Goal: Transaction & Acquisition: Purchase product/service

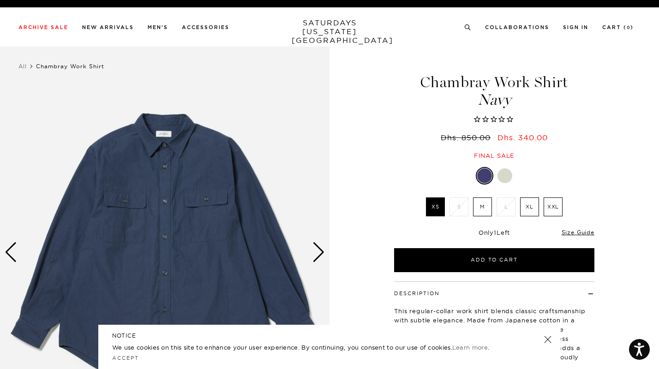
click at [321, 255] on div "Next slide" at bounding box center [318, 252] width 12 height 20
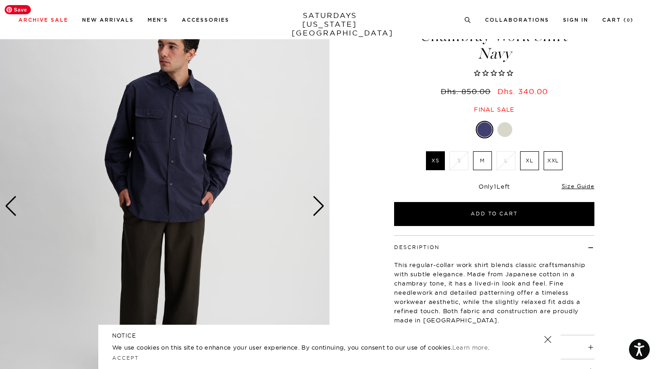
scroll to position [48, 0]
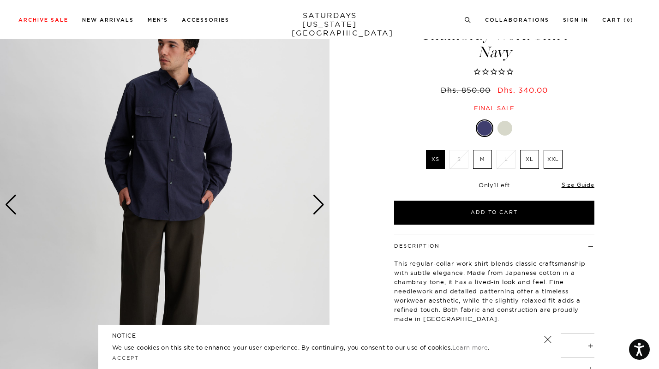
click at [320, 206] on div "Next slide" at bounding box center [318, 205] width 12 height 20
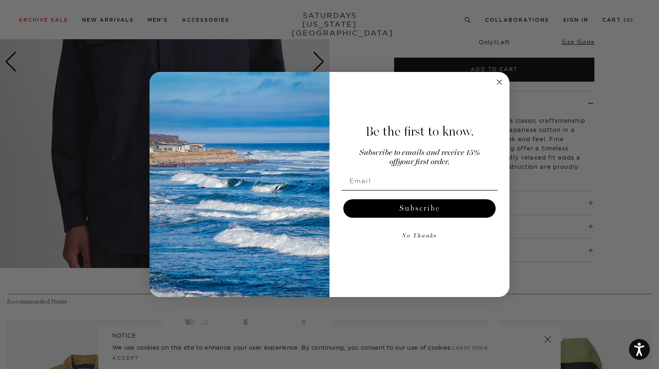
scroll to position [191, 0]
click at [501, 82] on circle "Close dialog" at bounding box center [499, 82] width 11 height 11
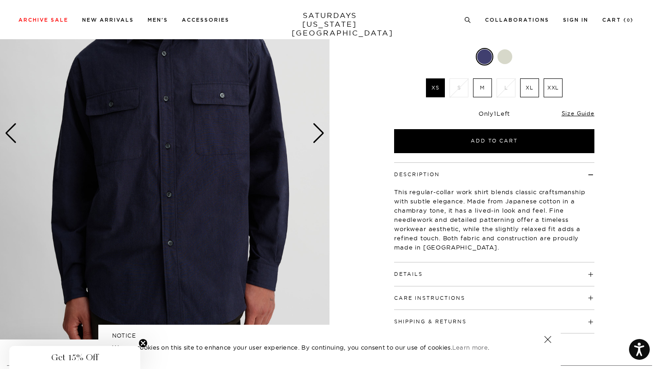
scroll to position [116, 0]
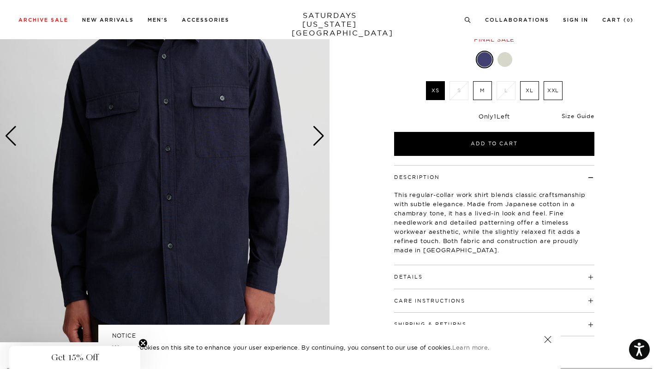
click at [574, 115] on link "Size Guide" at bounding box center [578, 116] width 33 height 7
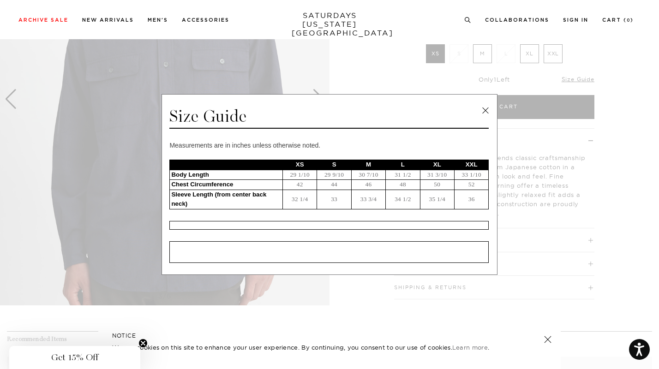
scroll to position [154, 0]
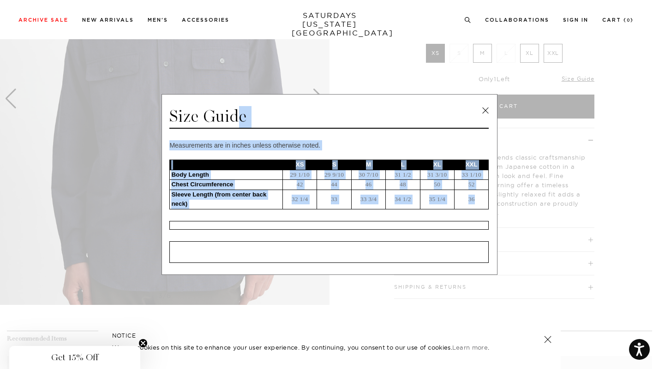
drag, startPoint x: 171, startPoint y: 116, endPoint x: 476, endPoint y: 208, distance: 318.9
click at [476, 208] on div "Size Guide Measurements are in inches unless otherwise noted. XS S M L XL XXL B…" at bounding box center [329, 184] width 336 height 181
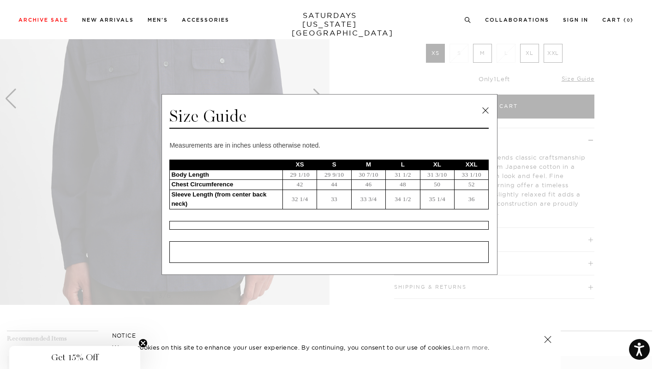
click at [265, 16] on div "Archive Sale Men's Tees Shirts Shorts Swim Knitwear Pants Sweats" at bounding box center [325, 19] width 615 height 8
click at [487, 110] on link at bounding box center [485, 111] width 14 height 14
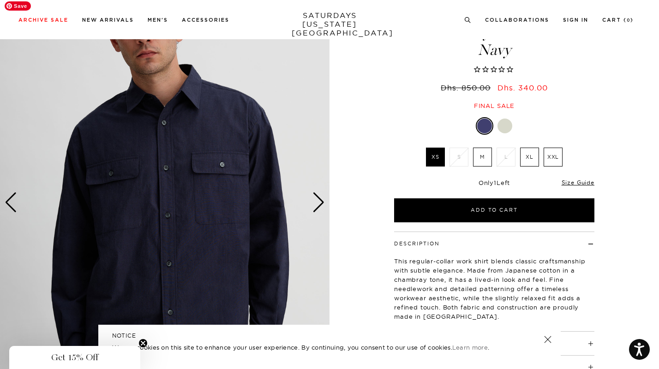
scroll to position [51, 0]
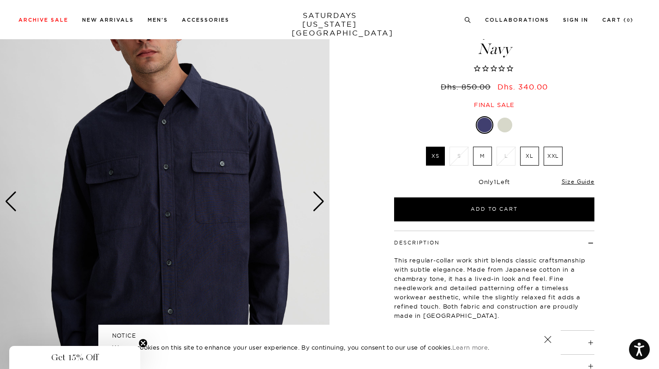
click at [507, 128] on div at bounding box center [504, 125] width 15 height 15
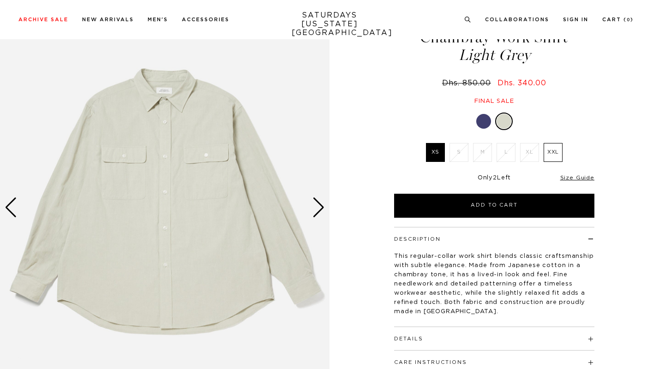
scroll to position [59, 0]
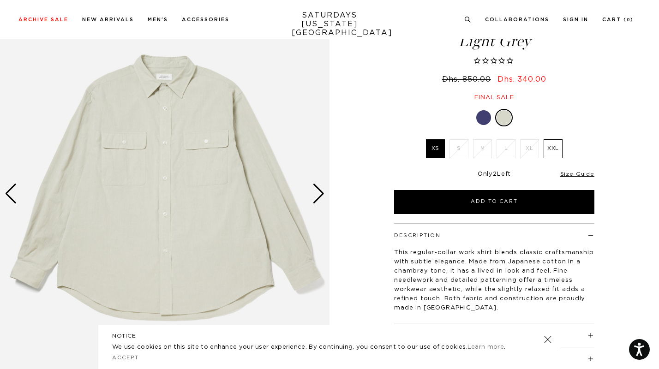
click at [319, 196] on div "Next slide" at bounding box center [318, 194] width 12 height 20
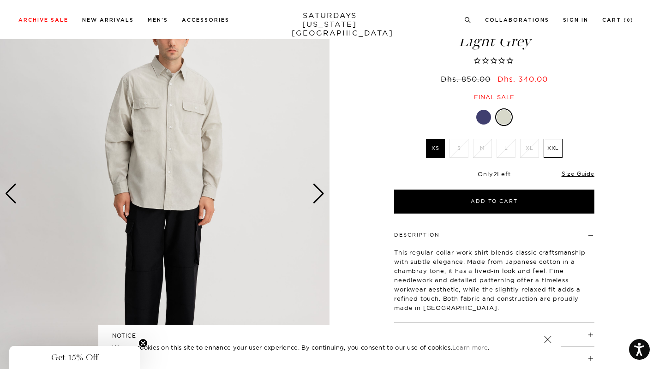
click at [319, 196] on div "Next slide" at bounding box center [318, 194] width 12 height 20
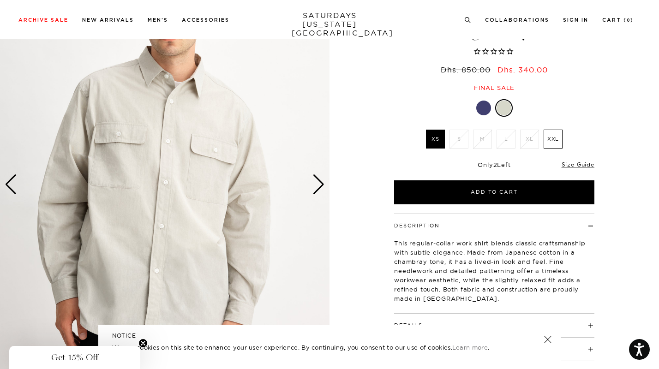
scroll to position [69, 0]
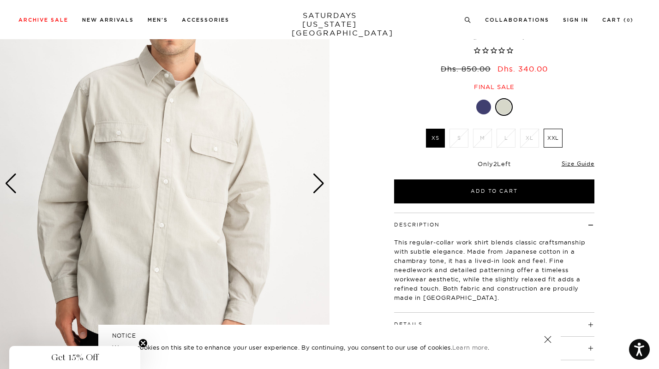
click at [318, 187] on div "Next slide" at bounding box center [318, 183] width 12 height 20
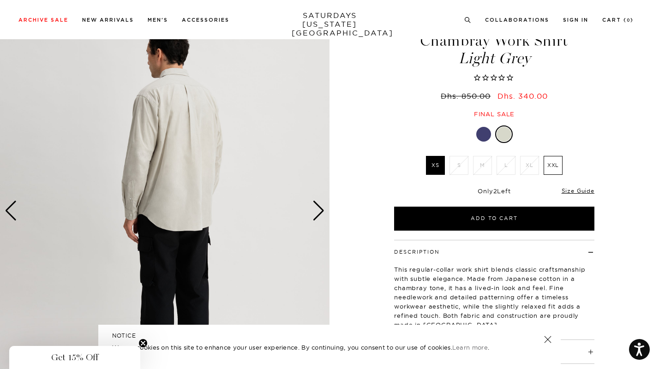
scroll to position [40, 0]
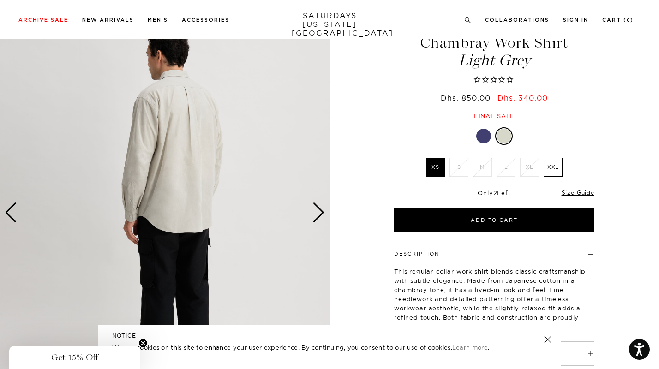
click at [319, 214] on div "Next slide" at bounding box center [318, 213] width 12 height 20
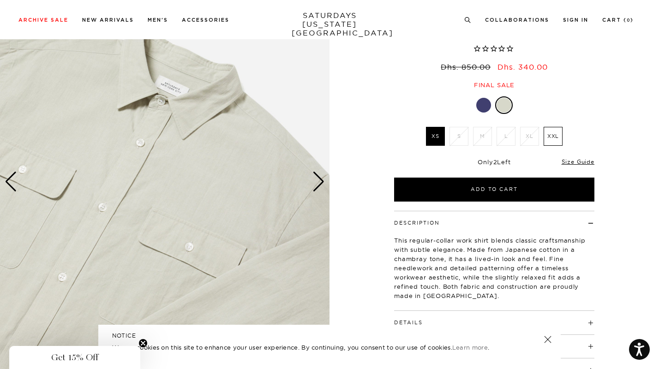
scroll to position [73, 0]
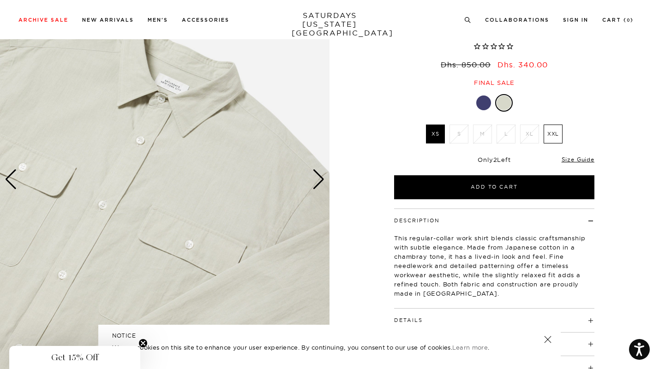
click at [318, 182] on div "Next slide" at bounding box center [318, 179] width 12 height 20
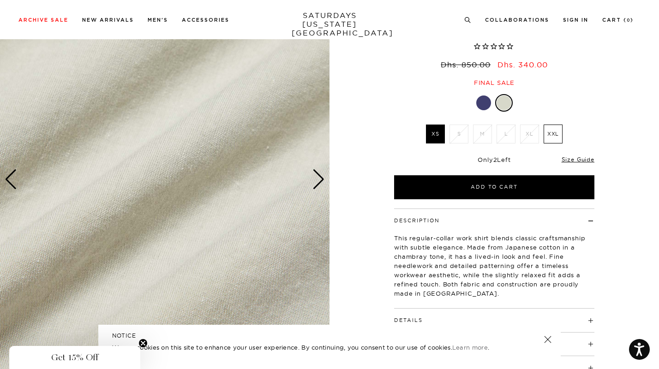
click at [318, 182] on div "Next slide" at bounding box center [318, 179] width 12 height 20
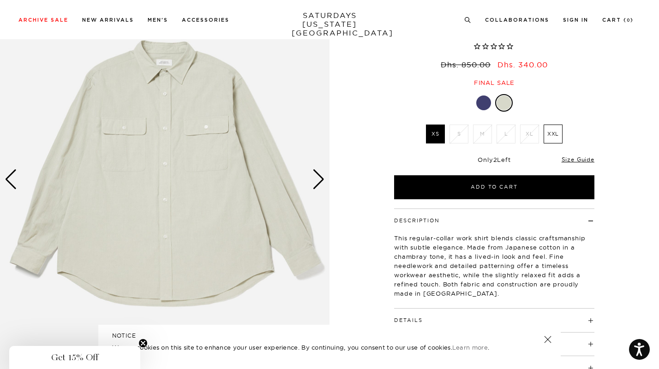
click at [318, 182] on div "Next slide" at bounding box center [318, 179] width 12 height 20
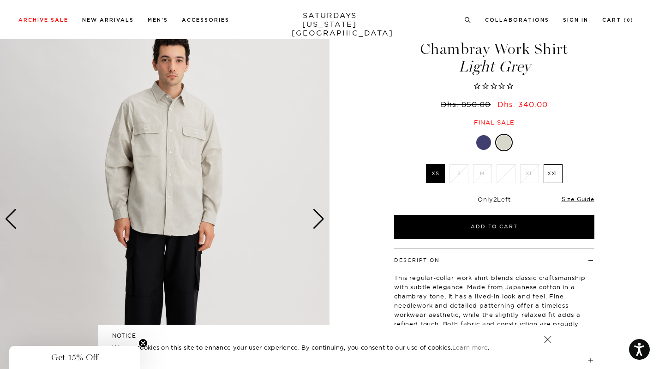
scroll to position [33, 0]
click at [323, 221] on div "Next slide" at bounding box center [318, 219] width 12 height 20
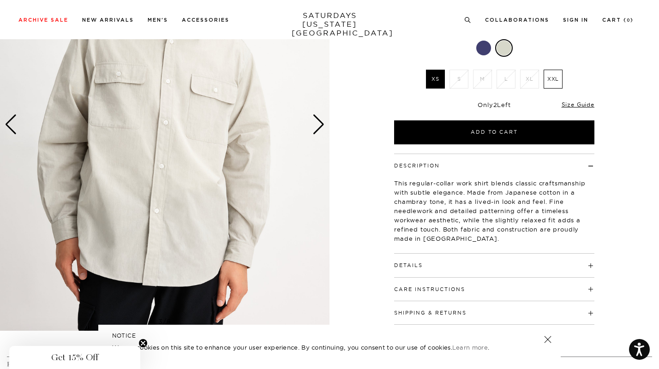
scroll to position [142, 0]
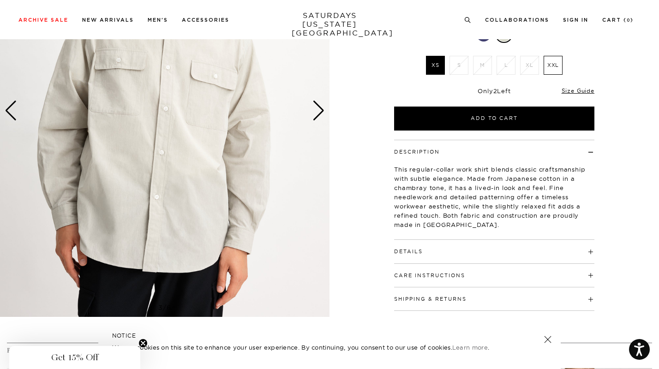
click at [323, 113] on div "Next slide" at bounding box center [318, 111] width 12 height 20
